Goal: Information Seeking & Learning: Check status

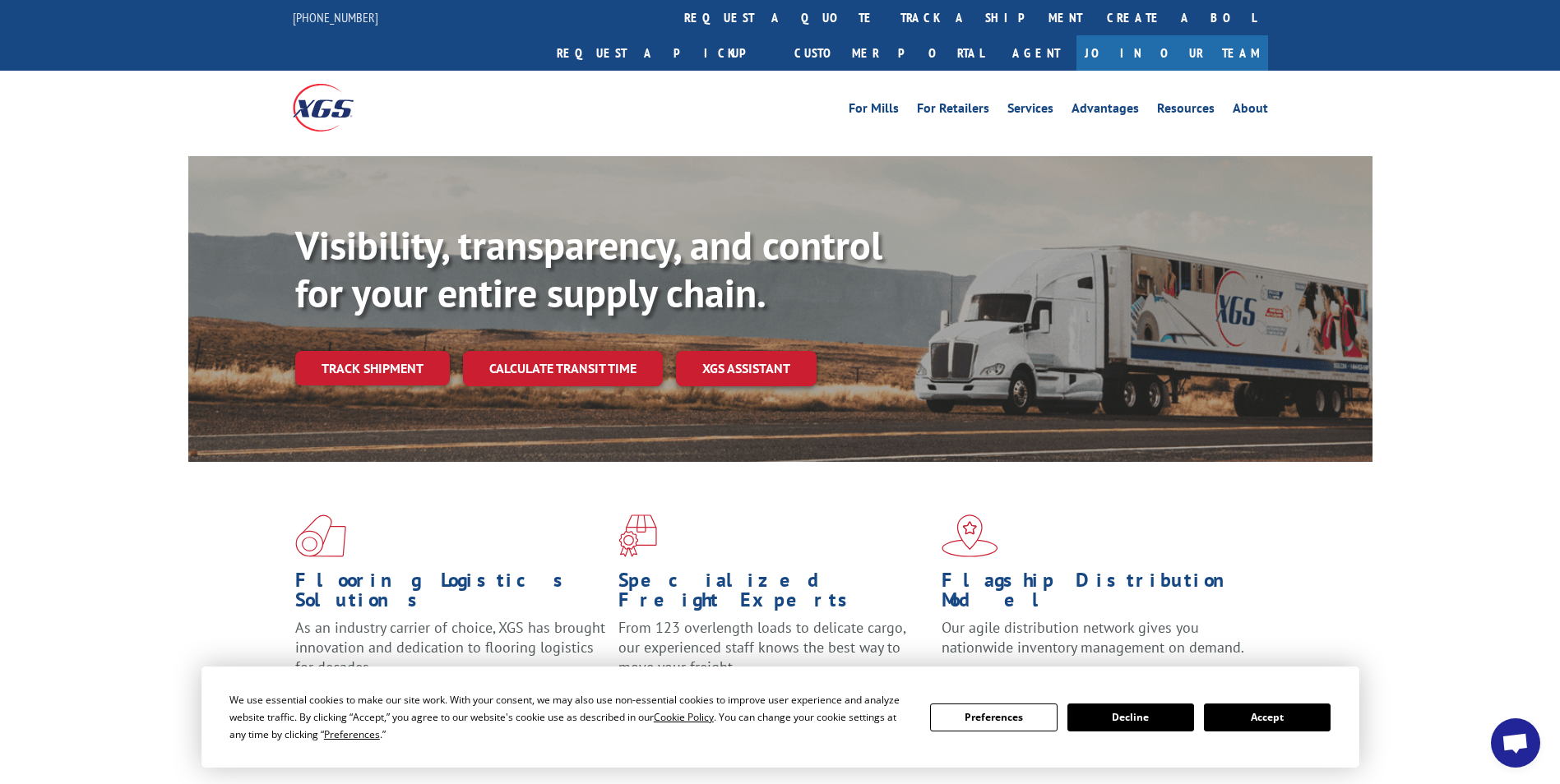
drag, startPoint x: 364, startPoint y: 327, endPoint x: 397, endPoint y: 328, distance: 33.0
click at [365, 351] on link "Track shipment" at bounding box center [372, 368] width 155 height 35
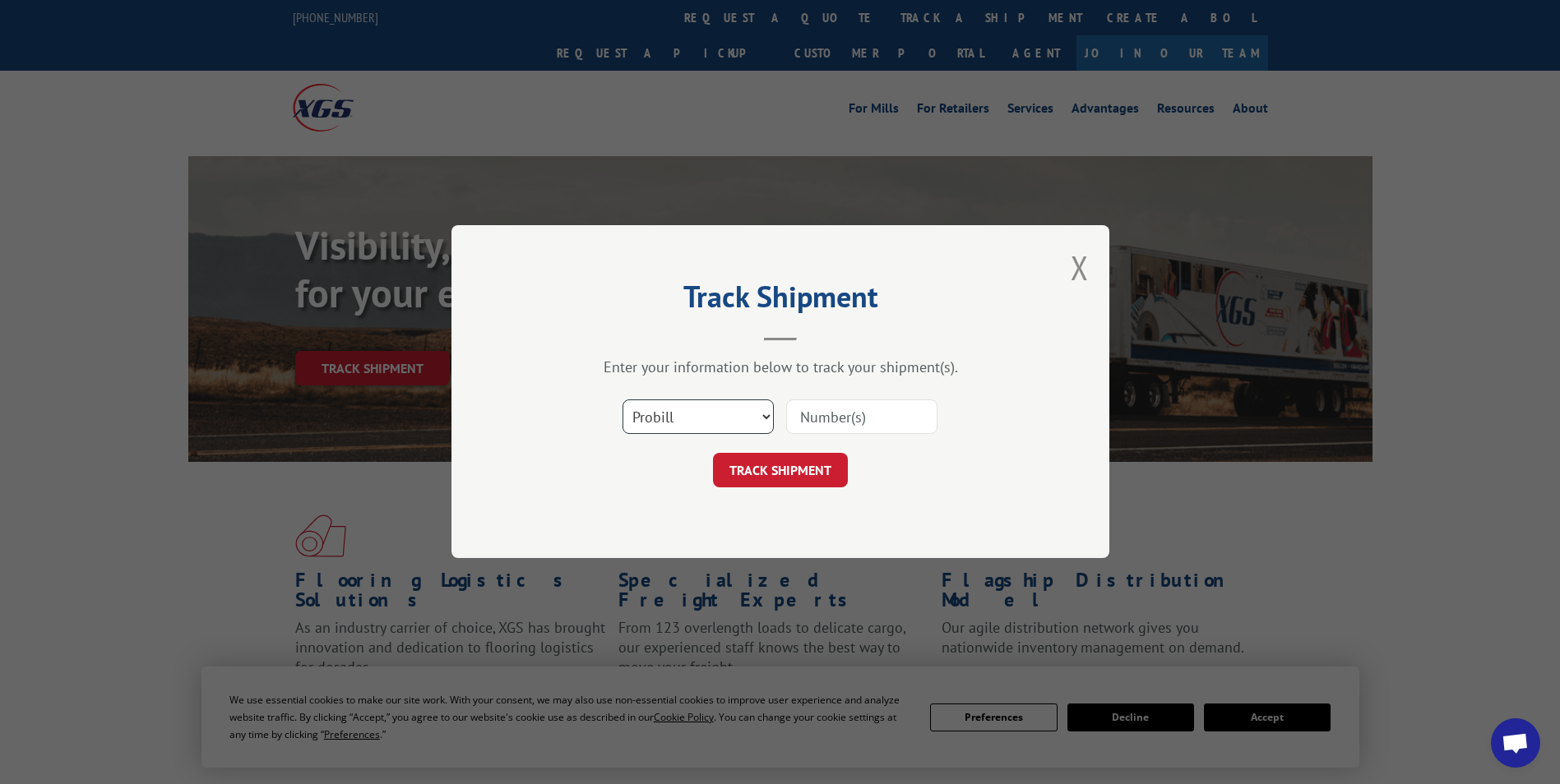
drag, startPoint x: 695, startPoint y: 417, endPoint x: 697, endPoint y: 427, distance: 10.2
click at [697, 427] on select "Select category... Probill BOL PO" at bounding box center [698, 417] width 151 height 35
select select "bol"
click at [623, 400] on select "Select category... Probill BOL PO" at bounding box center [698, 417] width 151 height 35
click at [887, 404] on input at bounding box center [862, 417] width 151 height 35
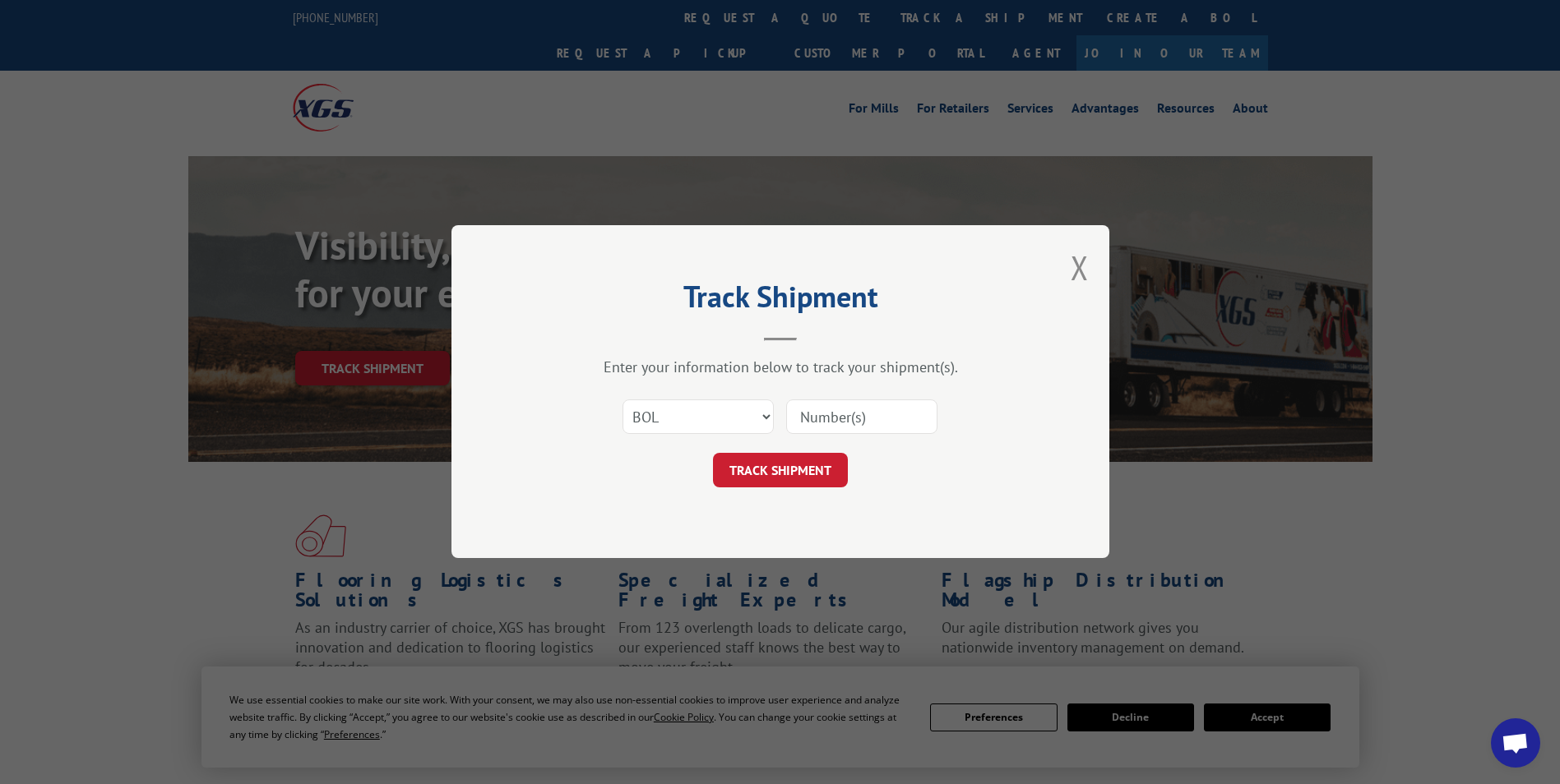
paste input "6181222"
type input "6181222"
click at [807, 472] on button "TRACK SHIPMENT" at bounding box center [781, 471] width 135 height 35
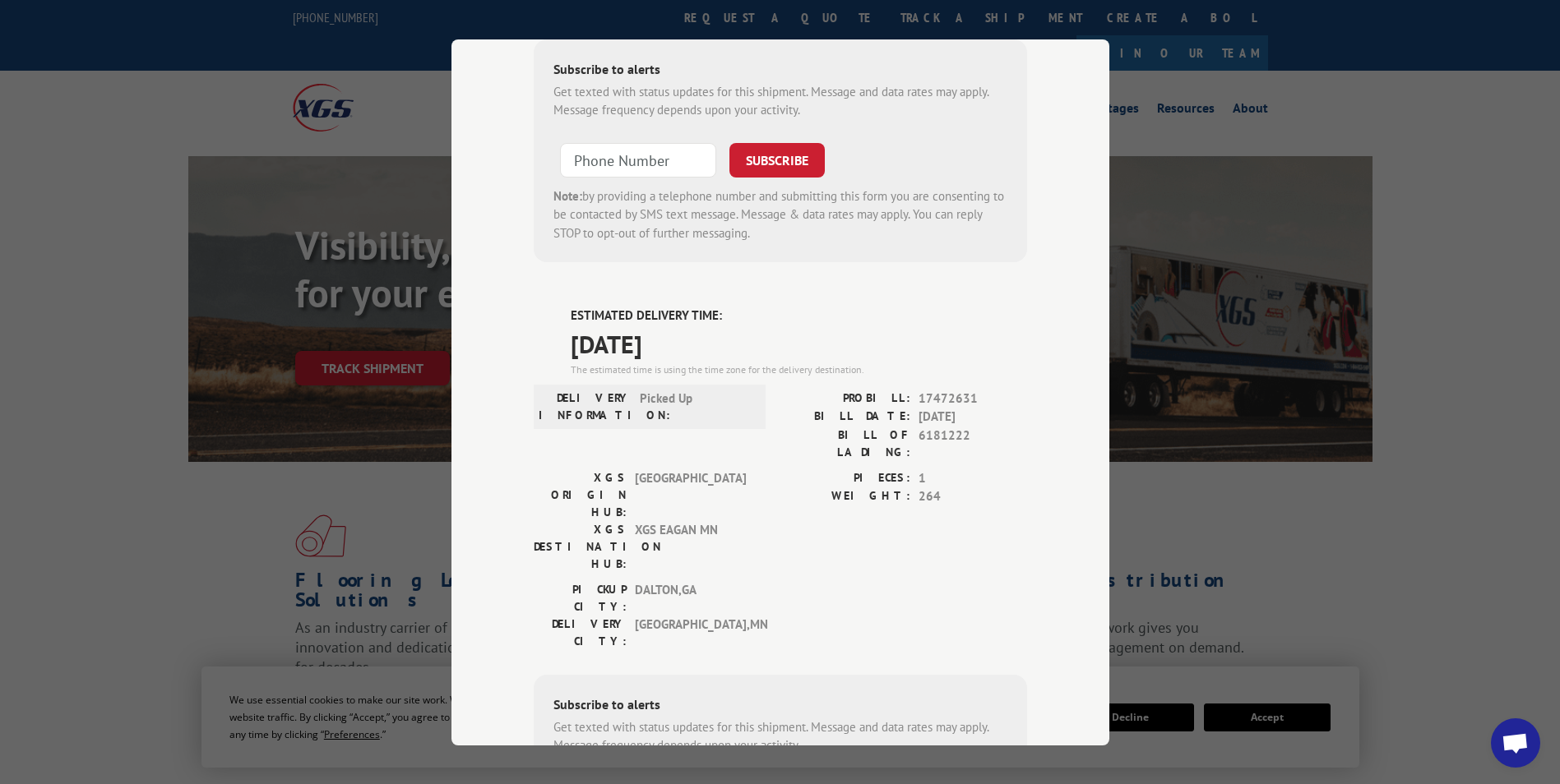
scroll to position [538, 0]
